Goal: Find contact information: Find contact information

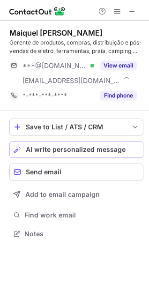
scroll to position [226, 149]
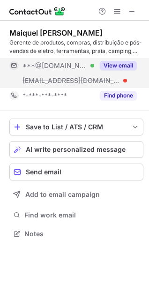
click at [124, 63] on button "View email" at bounding box center [118, 65] width 37 height 9
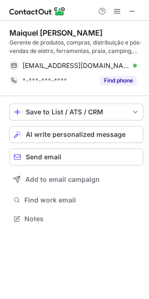
scroll to position [212, 149]
click at [131, 12] on span at bounding box center [131, 10] width 7 height 7
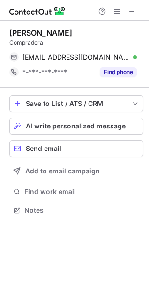
scroll to position [203, 149]
click at [131, 10] on span at bounding box center [131, 10] width 7 height 7
